Goal: Register for event/course

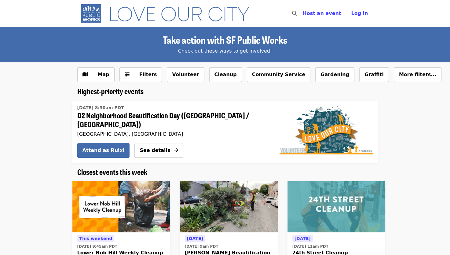
click at [140, 115] on span "D2 Neighborhood Beautification Day ([GEOGRAPHIC_DATA] / [GEOGRAPHIC_DATA])" at bounding box center [171, 120] width 188 height 18
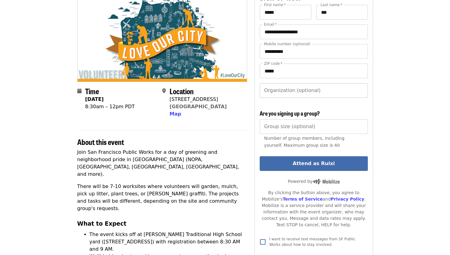
scroll to position [73, 0]
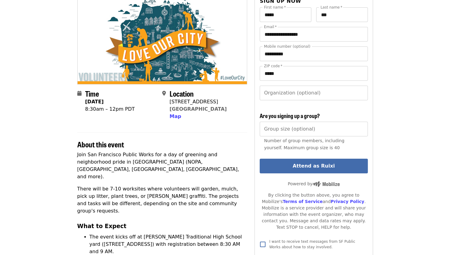
click at [314, 86] on input "Organization (optional)" at bounding box center [314, 93] width 108 height 15
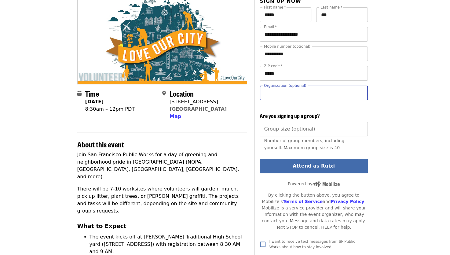
click at [300, 122] on input "Group size (optional)" at bounding box center [314, 129] width 108 height 15
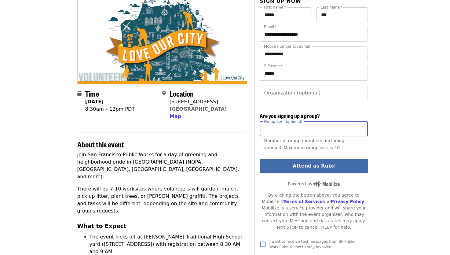
click at [301, 122] on input "Group size (optional)" at bounding box center [314, 129] width 108 height 15
drag, startPoint x: 301, startPoint y: 122, endPoint x: 314, endPoint y: 111, distance: 16.9
click at [314, 122] on input "Group size (optional)" at bounding box center [314, 129] width 108 height 15
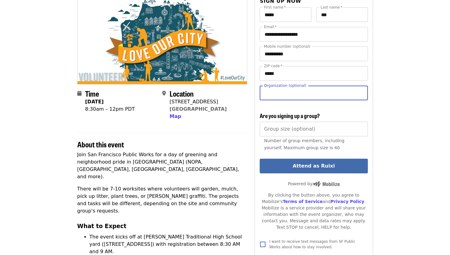
click at [338, 86] on input "Organization (optional)" at bounding box center [314, 93] width 108 height 15
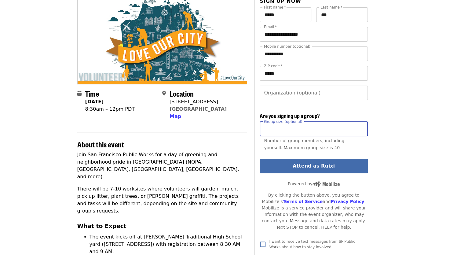
click at [313, 122] on input "Group size (optional)" at bounding box center [314, 129] width 108 height 15
type input "*"
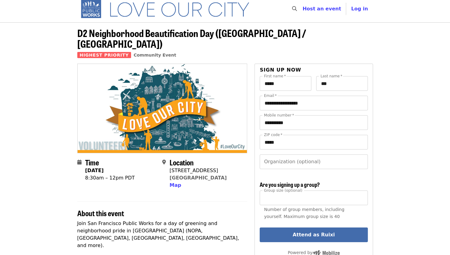
scroll to position [5, 0]
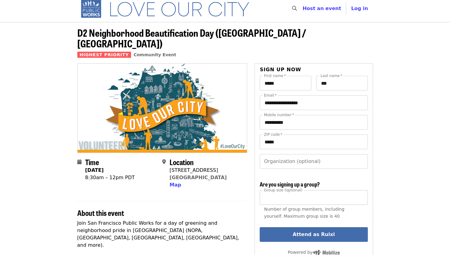
click at [279, 193] on input "*" at bounding box center [314, 197] width 108 height 15
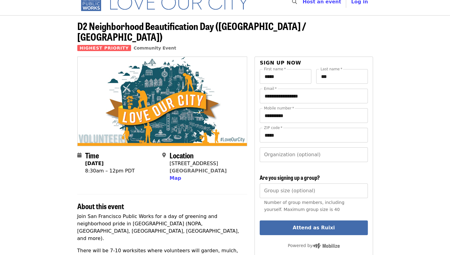
scroll to position [38, 0]
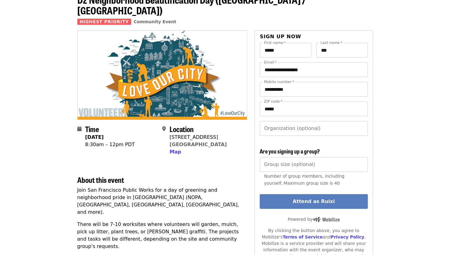
click at [309, 194] on button "Attend as Ruixi" at bounding box center [314, 201] width 108 height 15
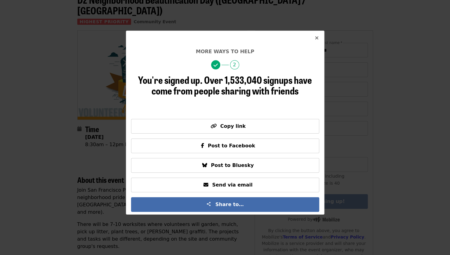
click at [318, 38] on icon "times icon" at bounding box center [317, 38] width 4 height 6
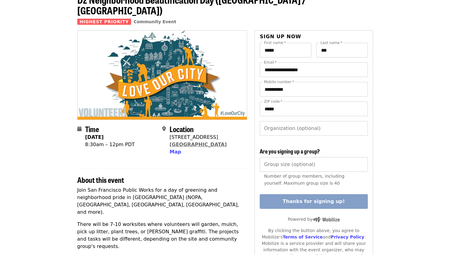
scroll to position [0, 0]
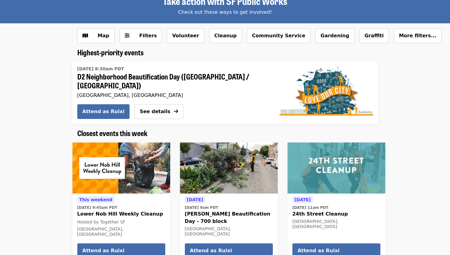
scroll to position [23, 0]
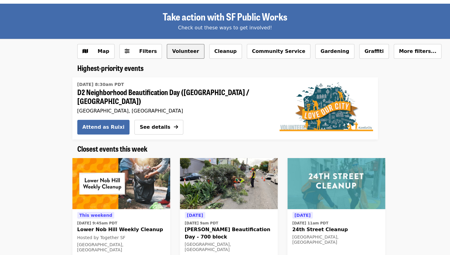
click at [181, 52] on button "Volunteer" at bounding box center [185, 51] width 37 height 15
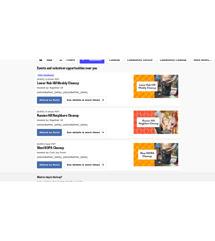
scroll to position [73, 0]
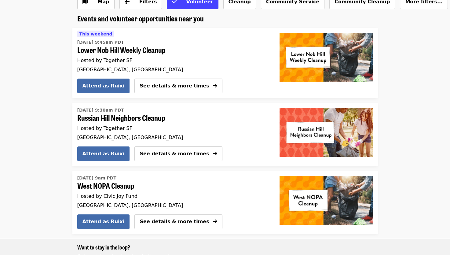
click at [2, 62] on li "This weekend [DATE] 9:45am PDT Lower Nob Hill Weekly Cleanup Hosted by Together…" at bounding box center [225, 63] width 450 height 70
click at [436, 99] on ul "This weekend [DATE] 9:45am PDT Lower Nob Hill Weekly Cleanup Hosted by Together…" at bounding box center [225, 200] width 450 height 345
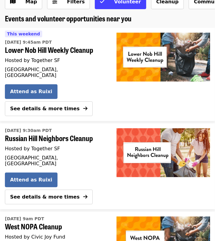
click at [49, 63] on span "Hosted by Together SF" at bounding box center [32, 60] width 55 height 6
